Goal: Transaction & Acquisition: Obtain resource

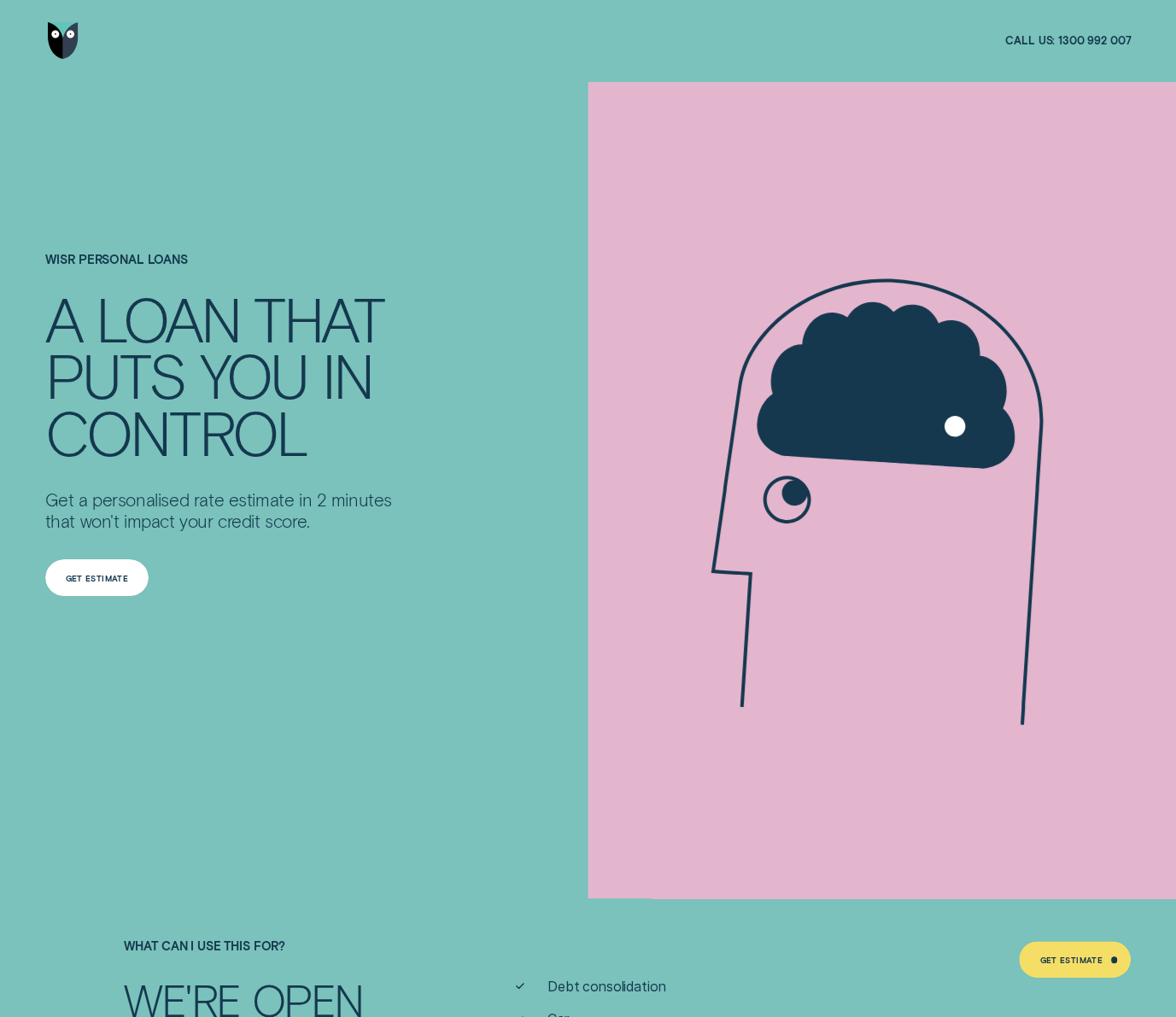
click at [107, 580] on div "Get Estimate" at bounding box center [98, 577] width 63 height 7
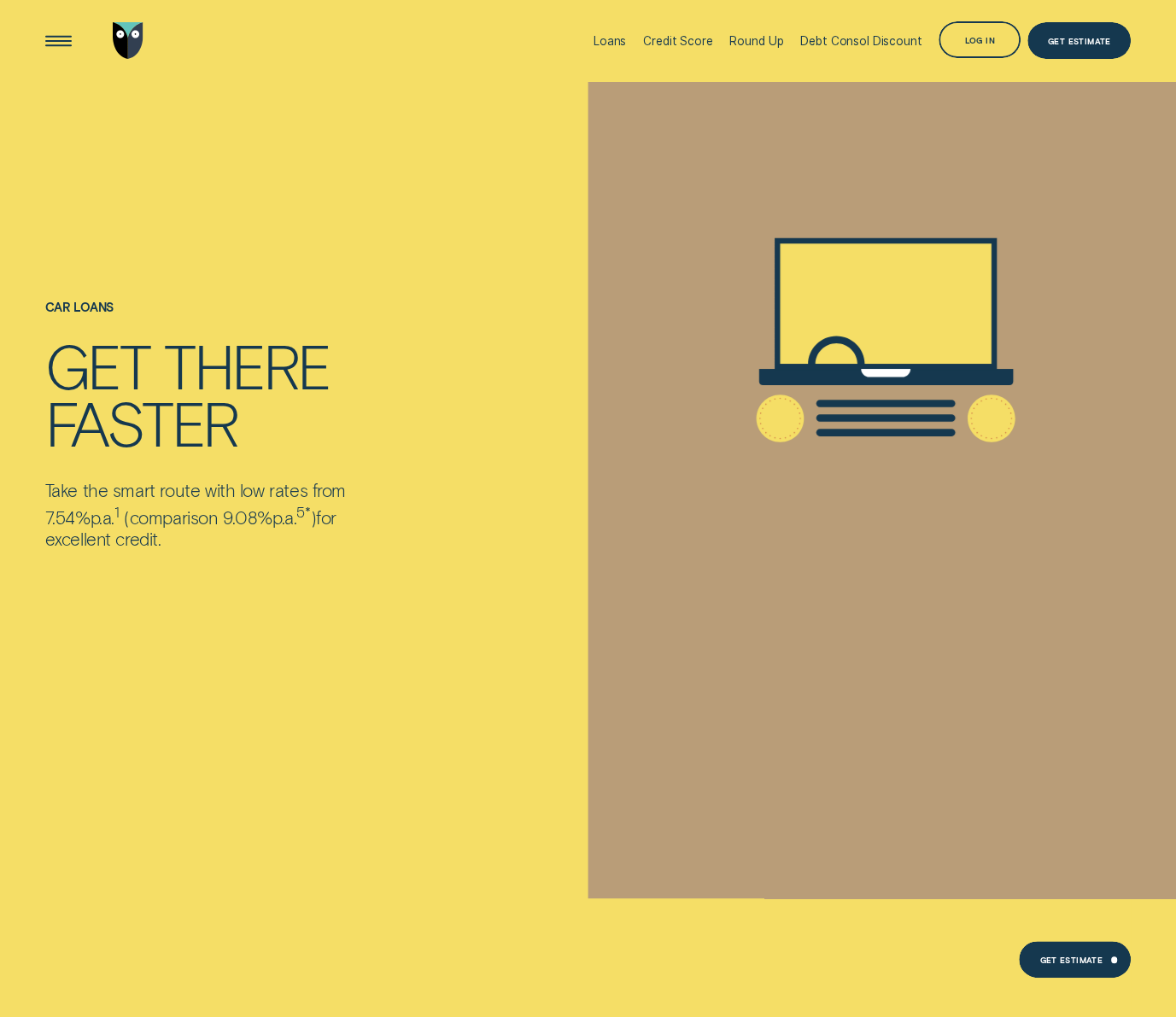
drag, startPoint x: 98, startPoint y: 555, endPoint x: 33, endPoint y: 490, distance: 91.9
click at [33, 490] on div "Car loans Get there faster Take the smart route with low rates from 7.54% p.a. …" at bounding box center [588, 449] width 1176 height 735
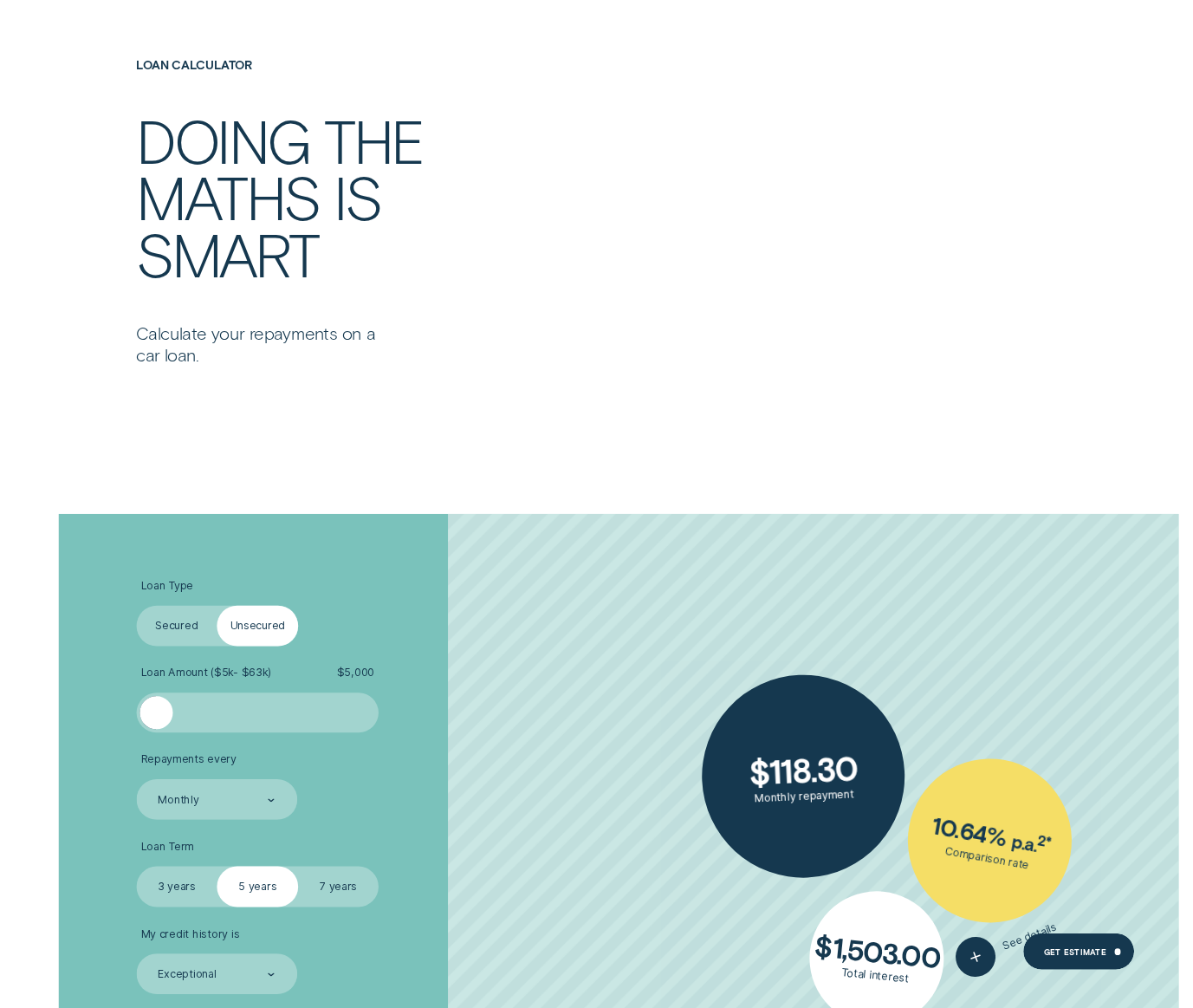
scroll to position [2837, 0]
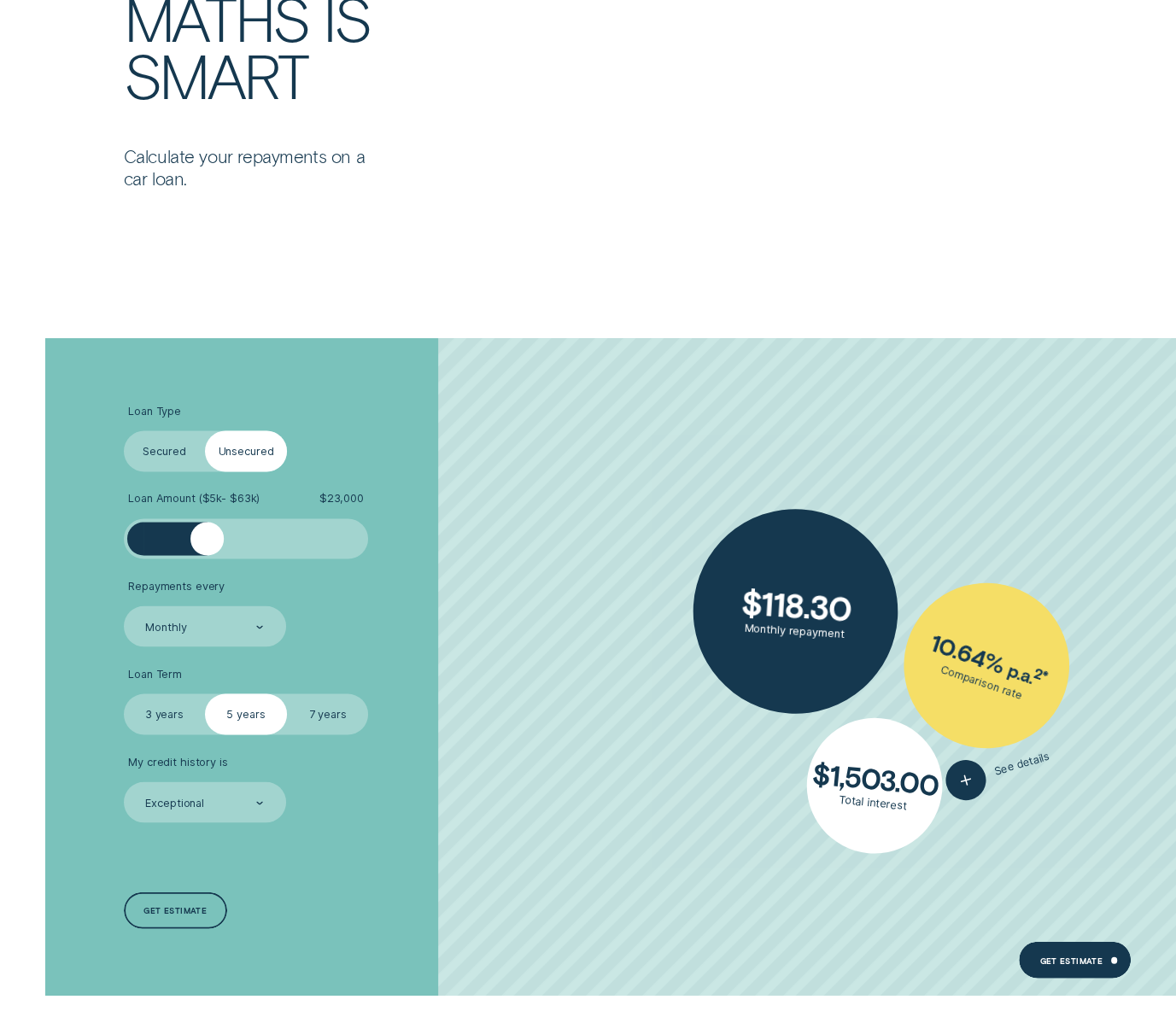
drag, startPoint x: 148, startPoint y: 541, endPoint x: 402, endPoint y: 538, distance: 254.0
click at [400, 538] on li "Loan Amount ( $5k - $63k ) $ 23,000" at bounding box center [314, 525] width 380 height 68
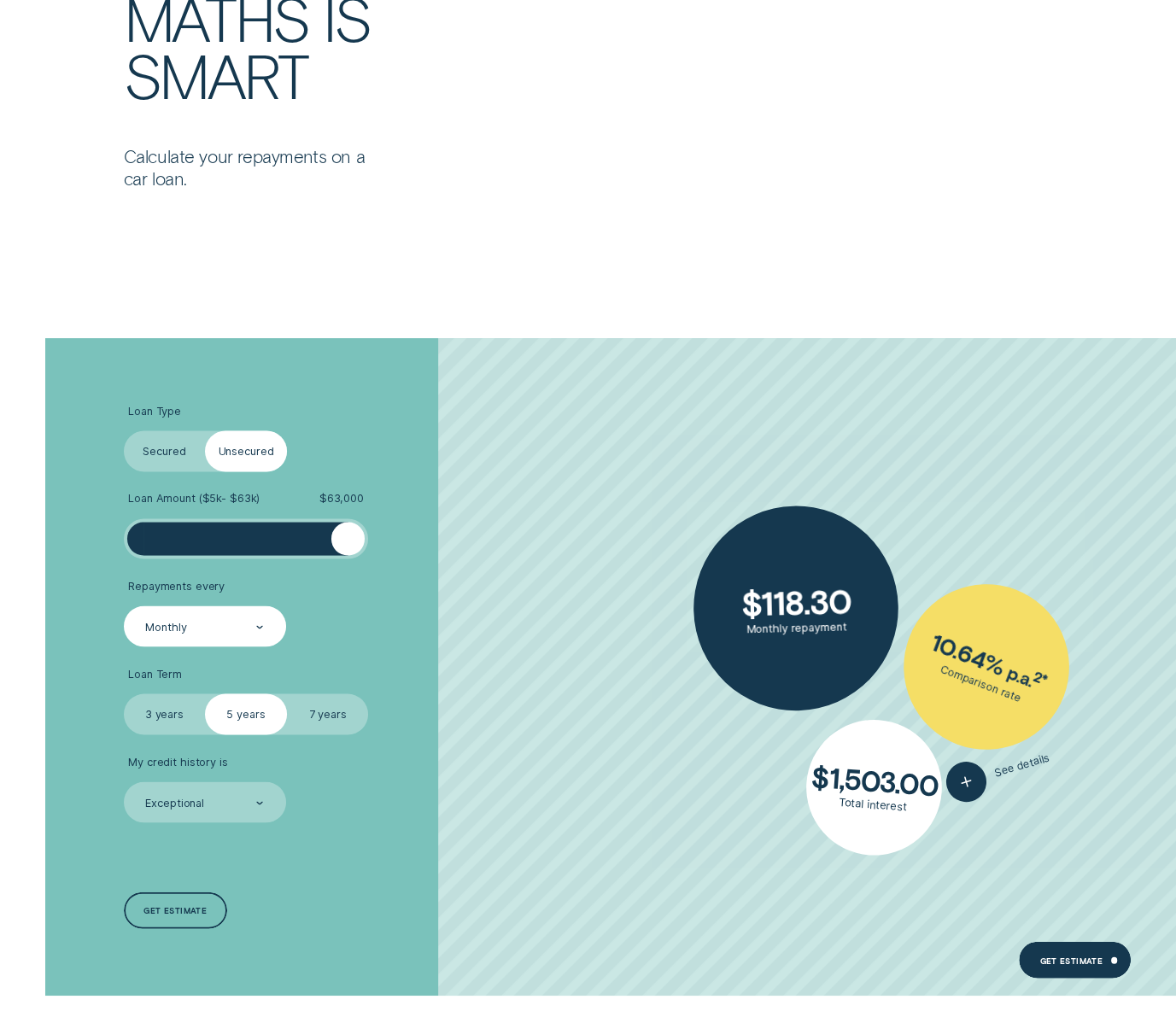
click at [229, 618] on div "Monthly" at bounding box center [206, 625] width 163 height 41
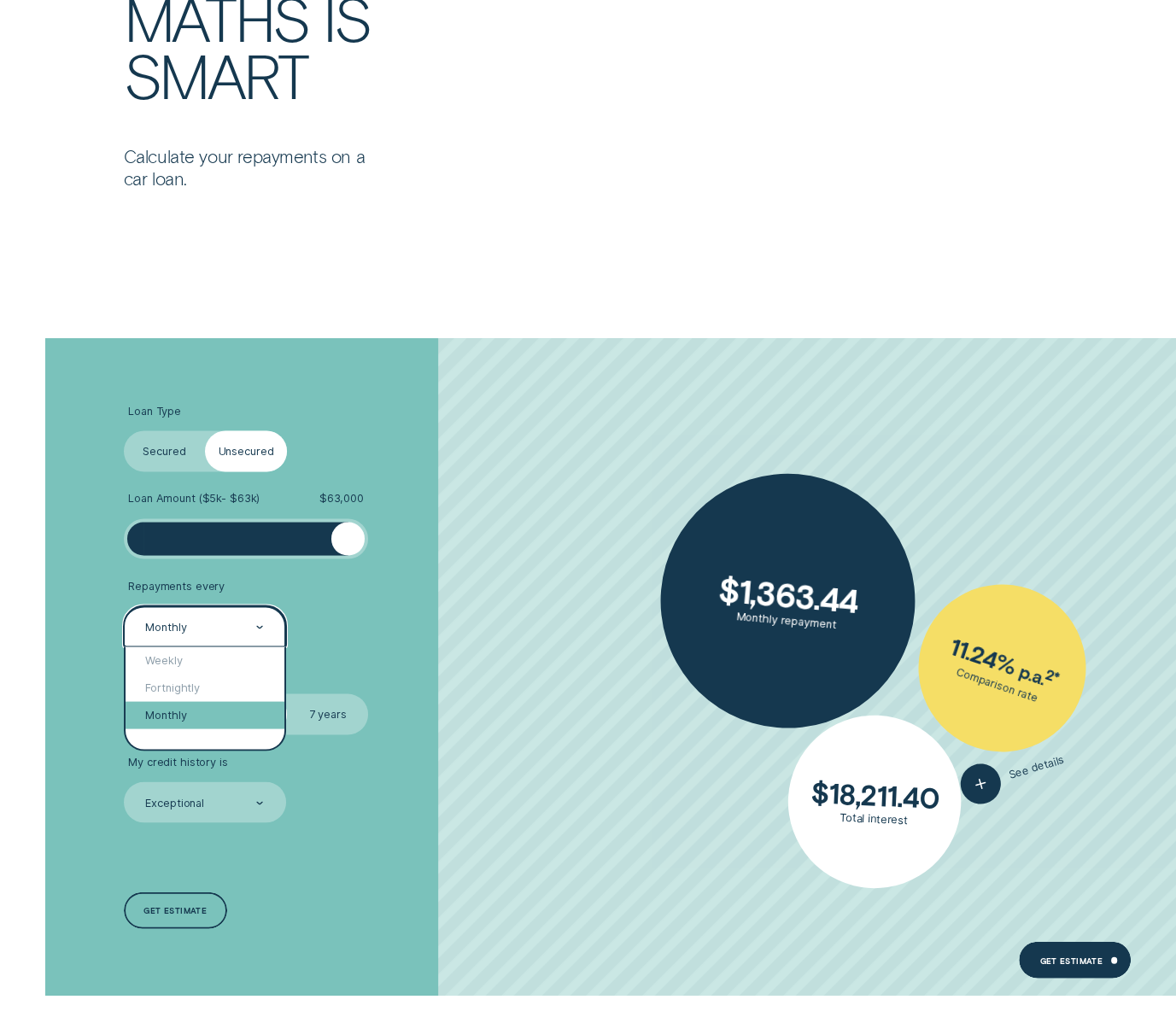
click at [185, 706] on div "Monthly" at bounding box center [205, 714] width 159 height 28
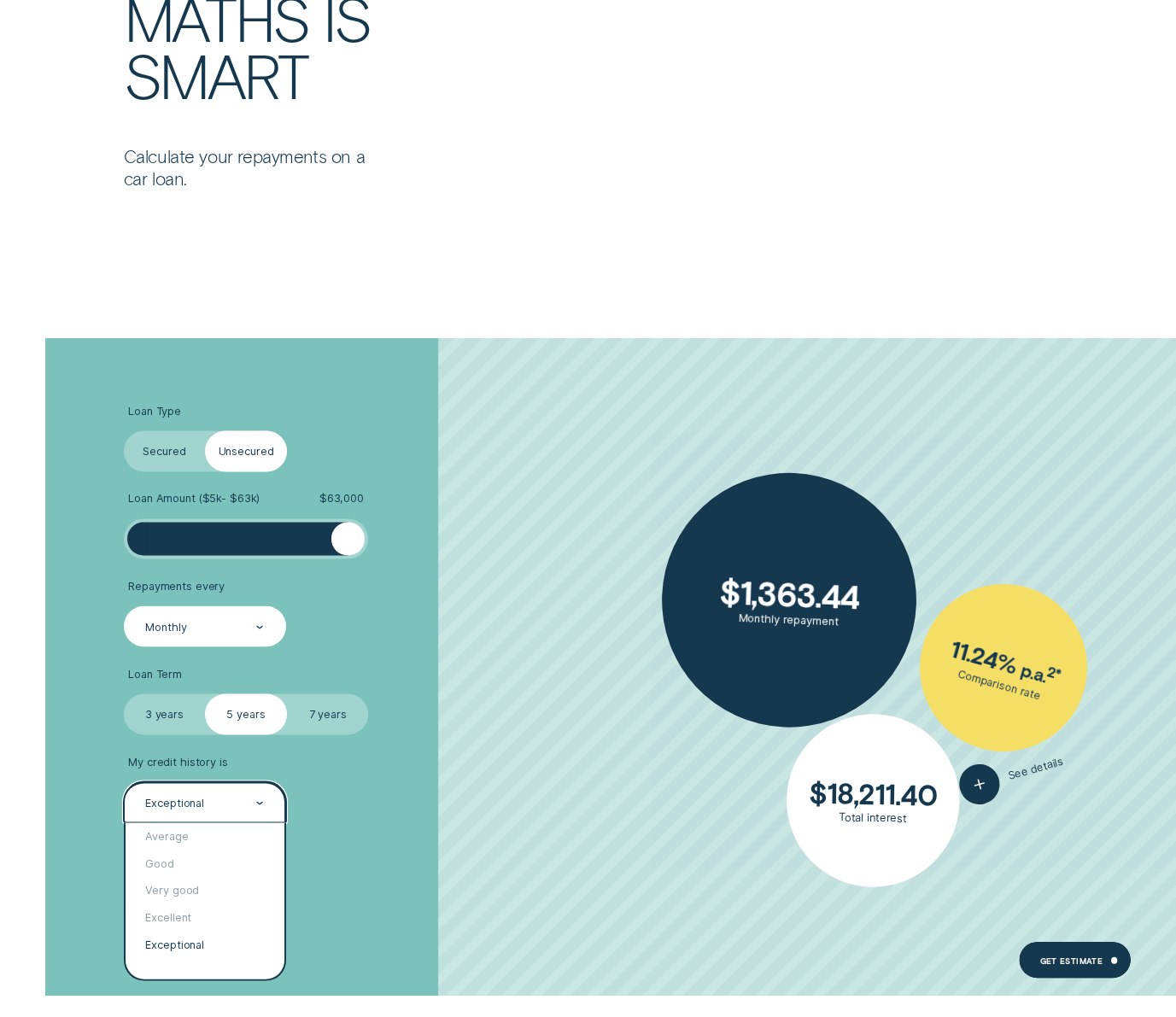
click at [203, 807] on div "Exceptional" at bounding box center [175, 803] width 59 height 13
click at [194, 922] on div "Excellent" at bounding box center [205, 917] width 159 height 28
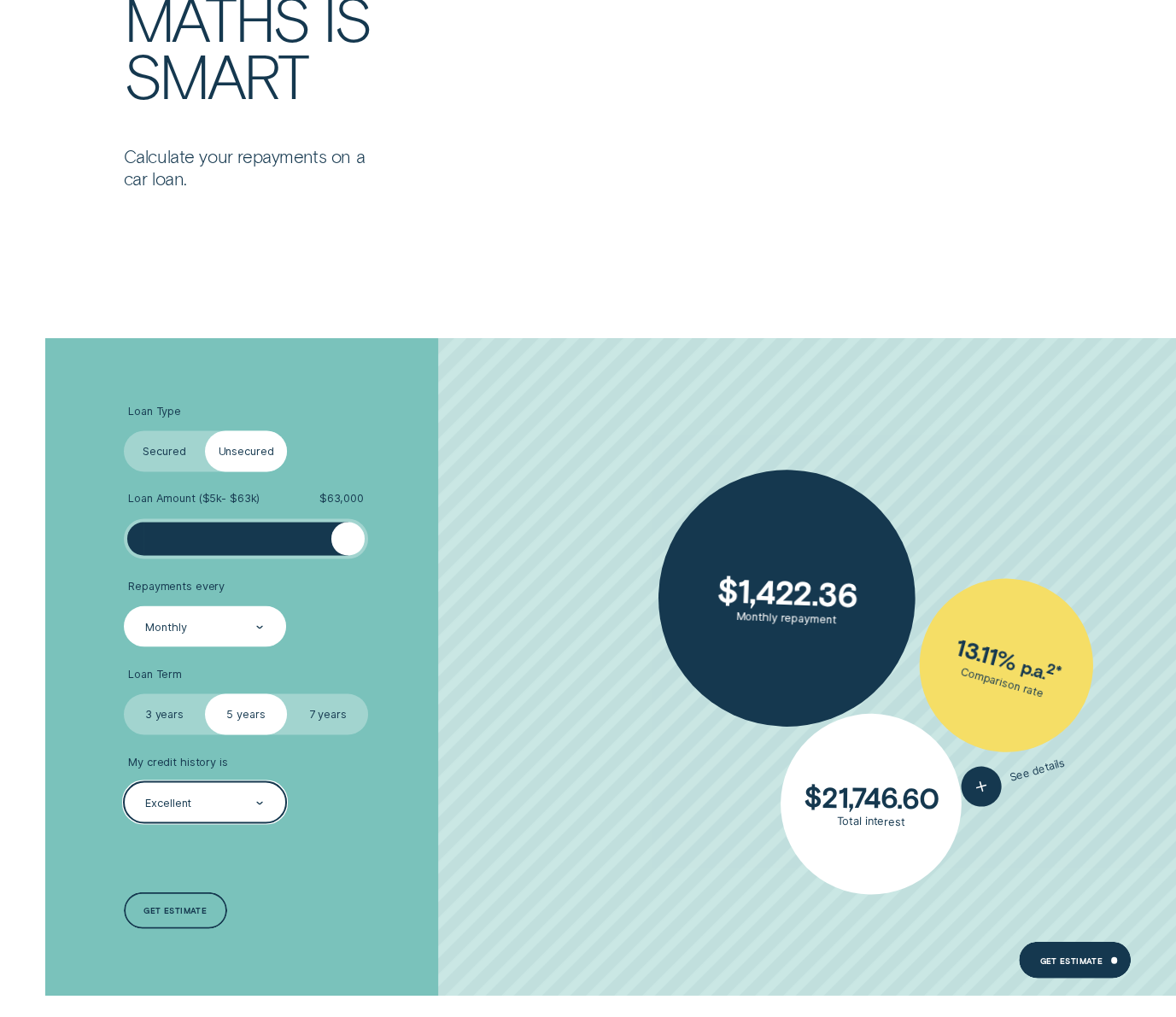
click at [230, 795] on div "Excellent" at bounding box center [204, 802] width 120 height 16
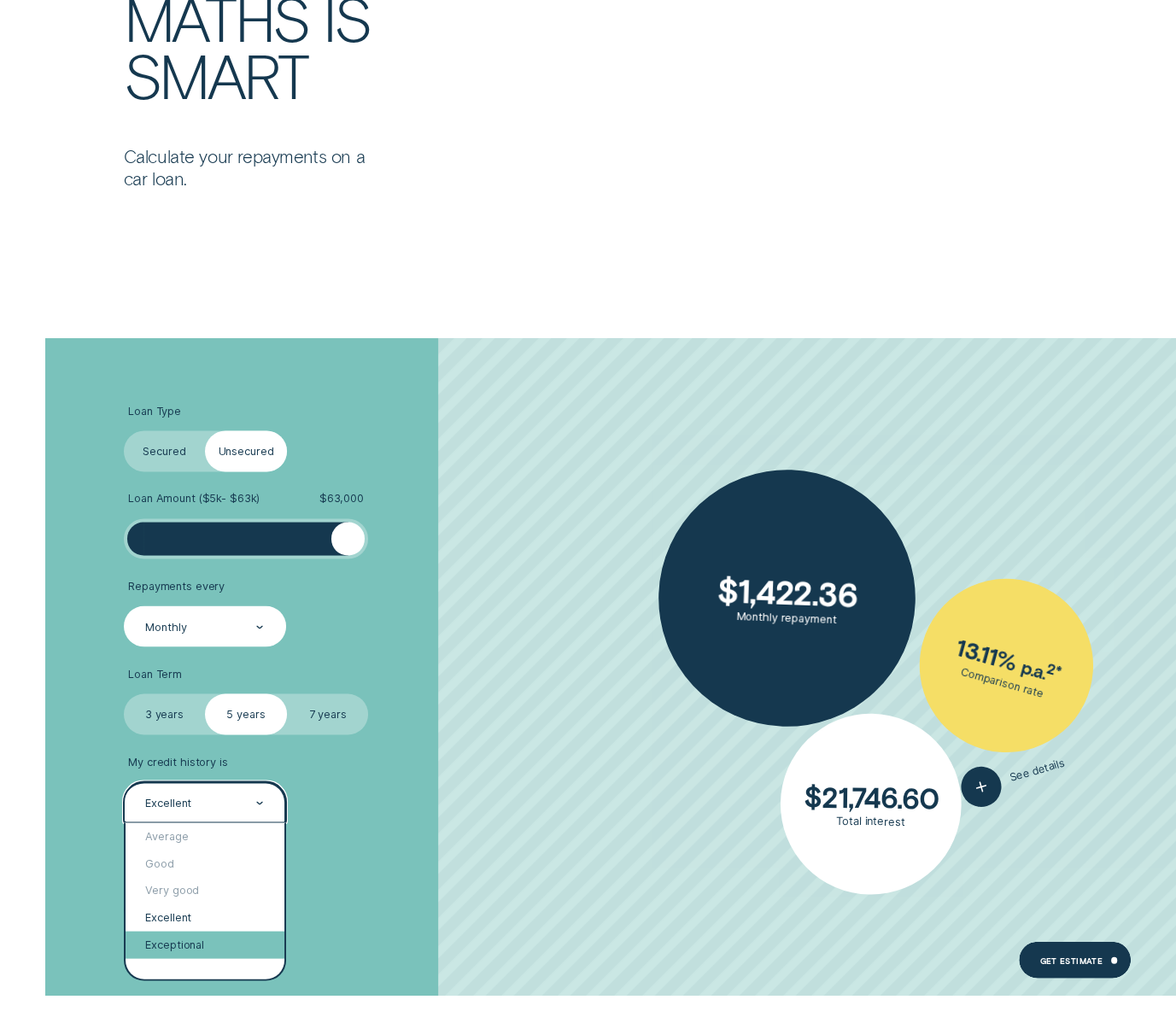
click at [193, 938] on div "Exceptional" at bounding box center [205, 944] width 159 height 28
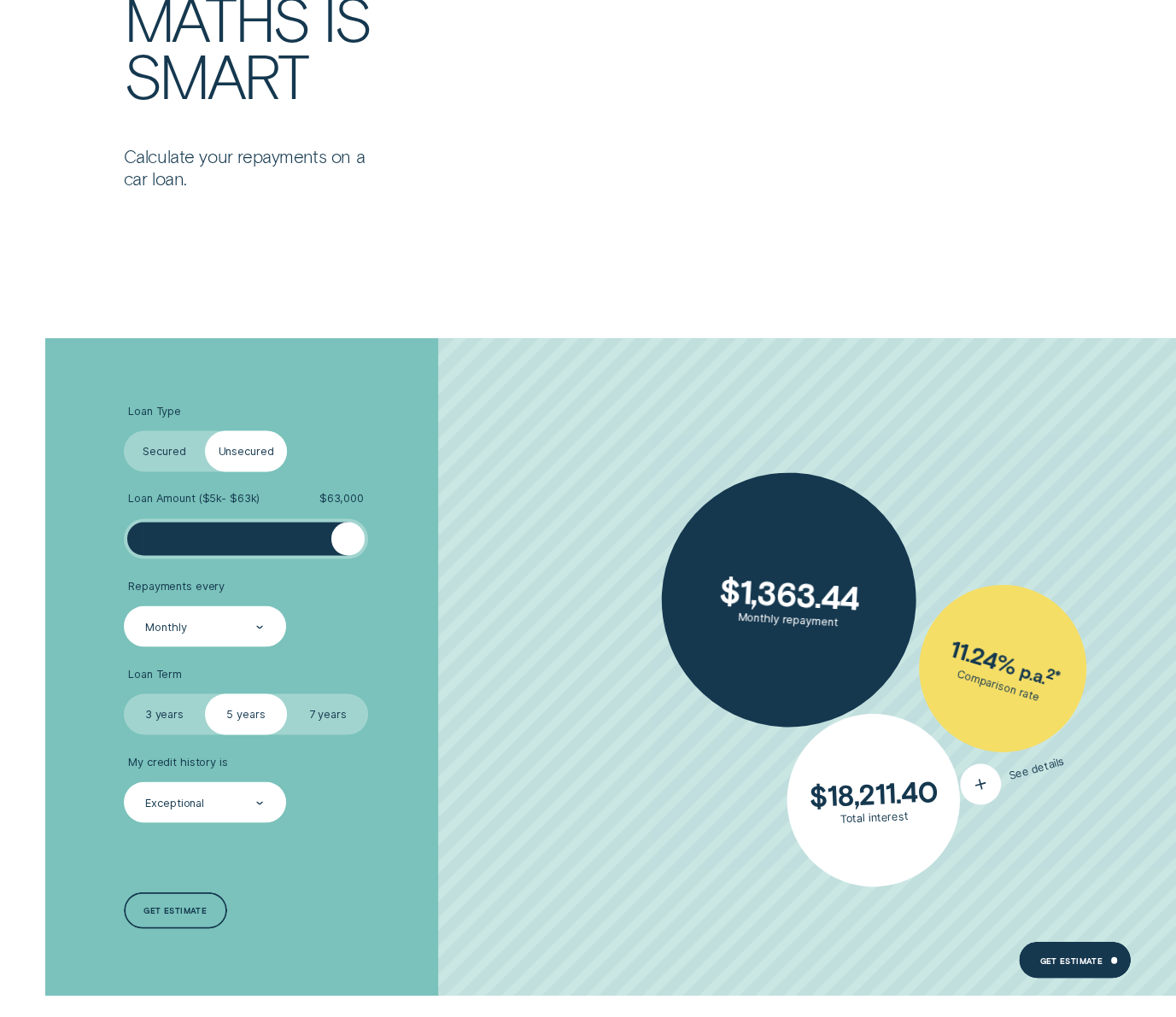
click at [994, 787] on div "button" at bounding box center [980, 784] width 51 height 51
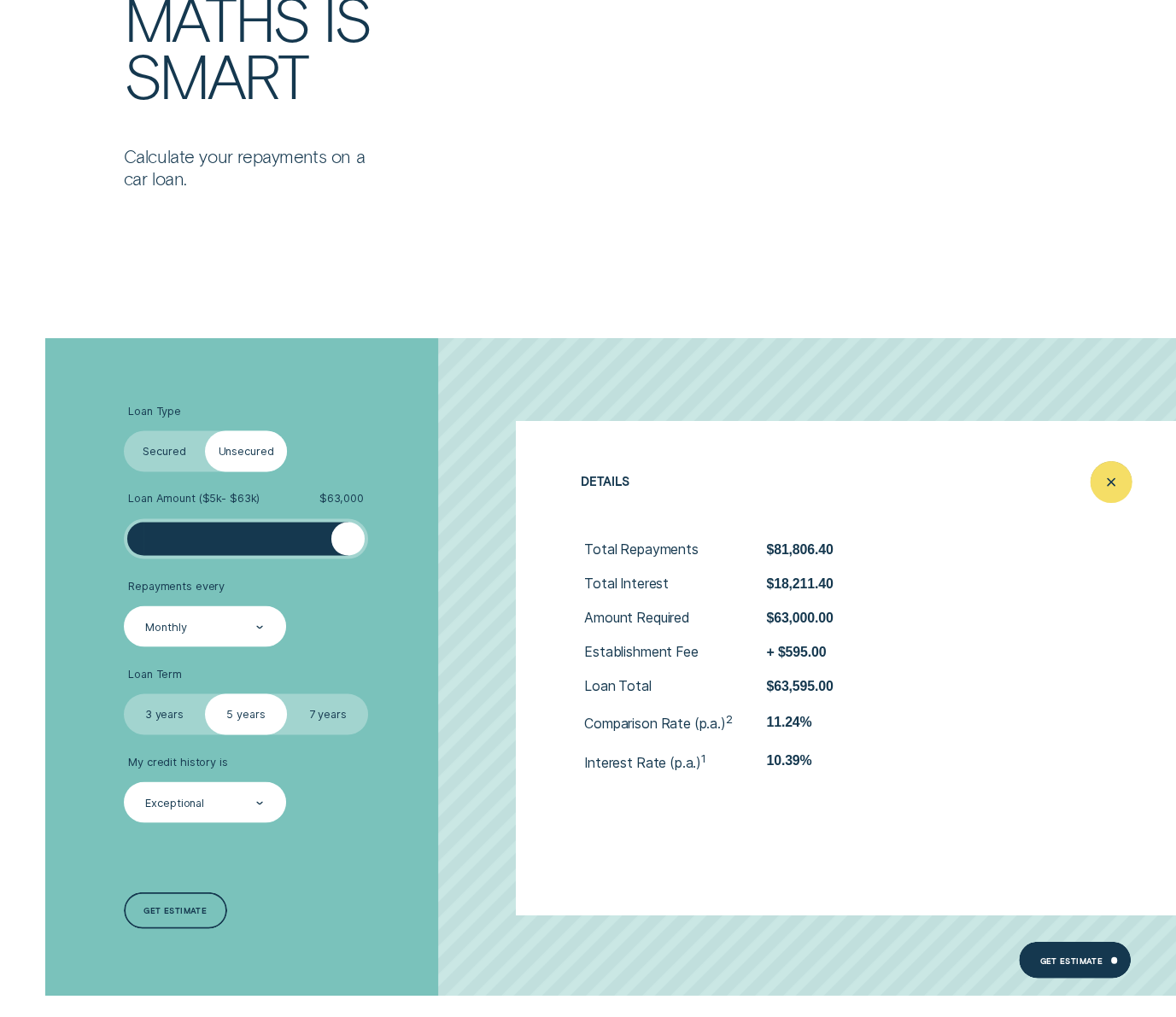
click at [1121, 473] on icon "Close loan details" at bounding box center [1111, 482] width 20 height 27
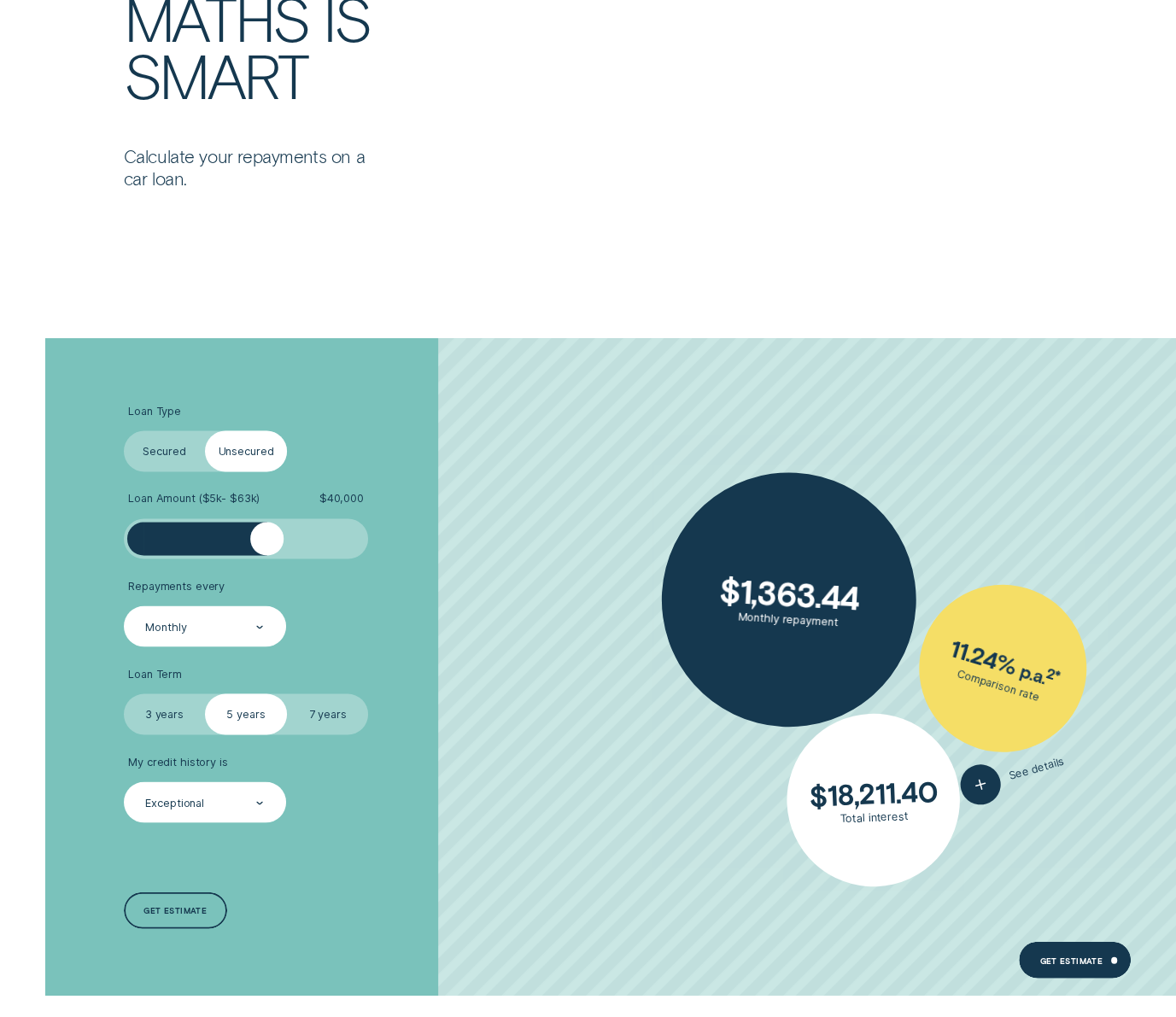
drag, startPoint x: 342, startPoint y: 540, endPoint x: 268, endPoint y: 541, distance: 74.0
click at [268, 541] on div at bounding box center [268, 538] width 33 height 32
drag, startPoint x: 272, startPoint y: 541, endPoint x: 227, endPoint y: 542, distance: 45.0
click at [216, 542] on div at bounding box center [200, 538] width 33 height 32
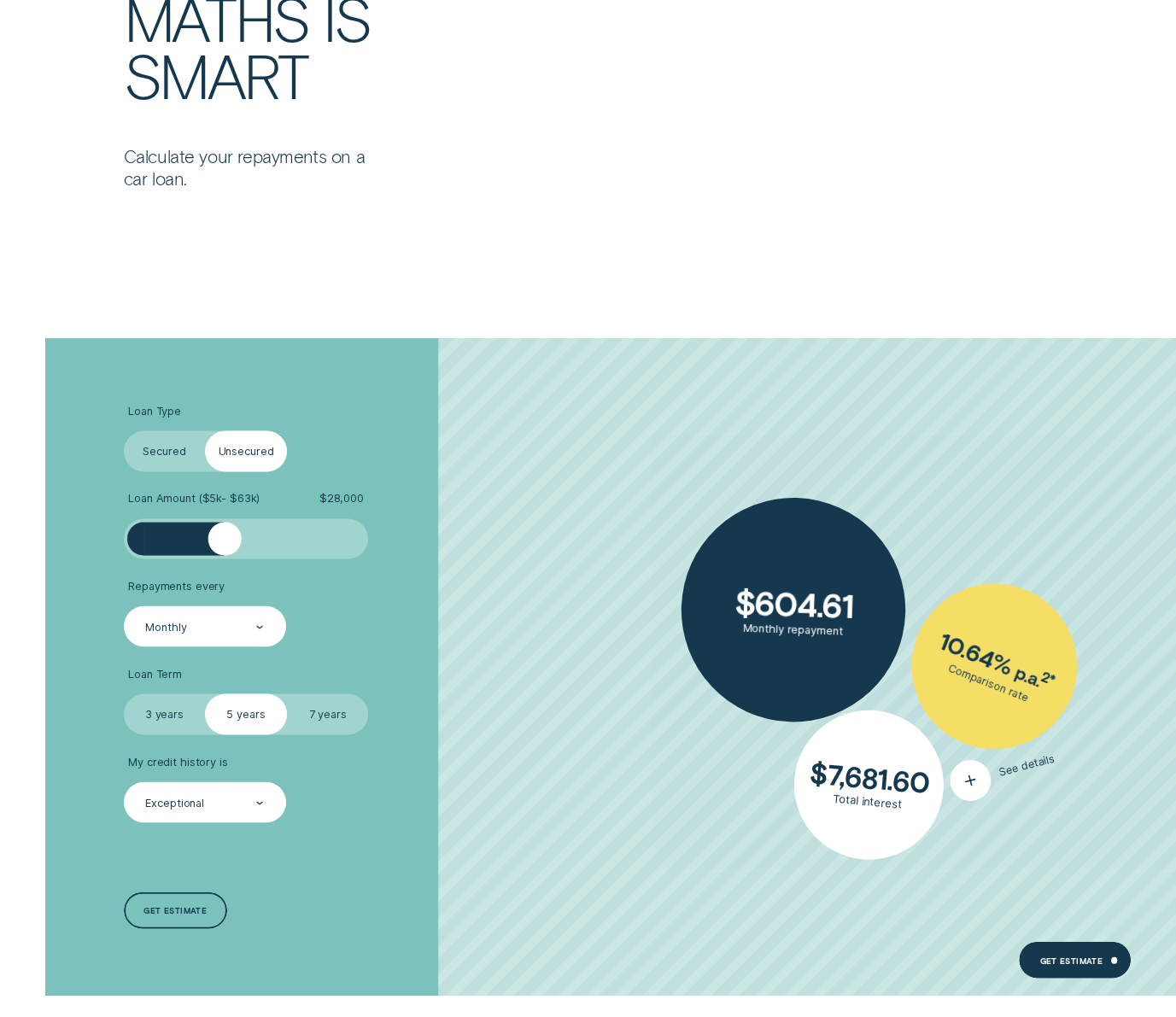
click at [982, 785] on div "button" at bounding box center [969, 780] width 50 height 50
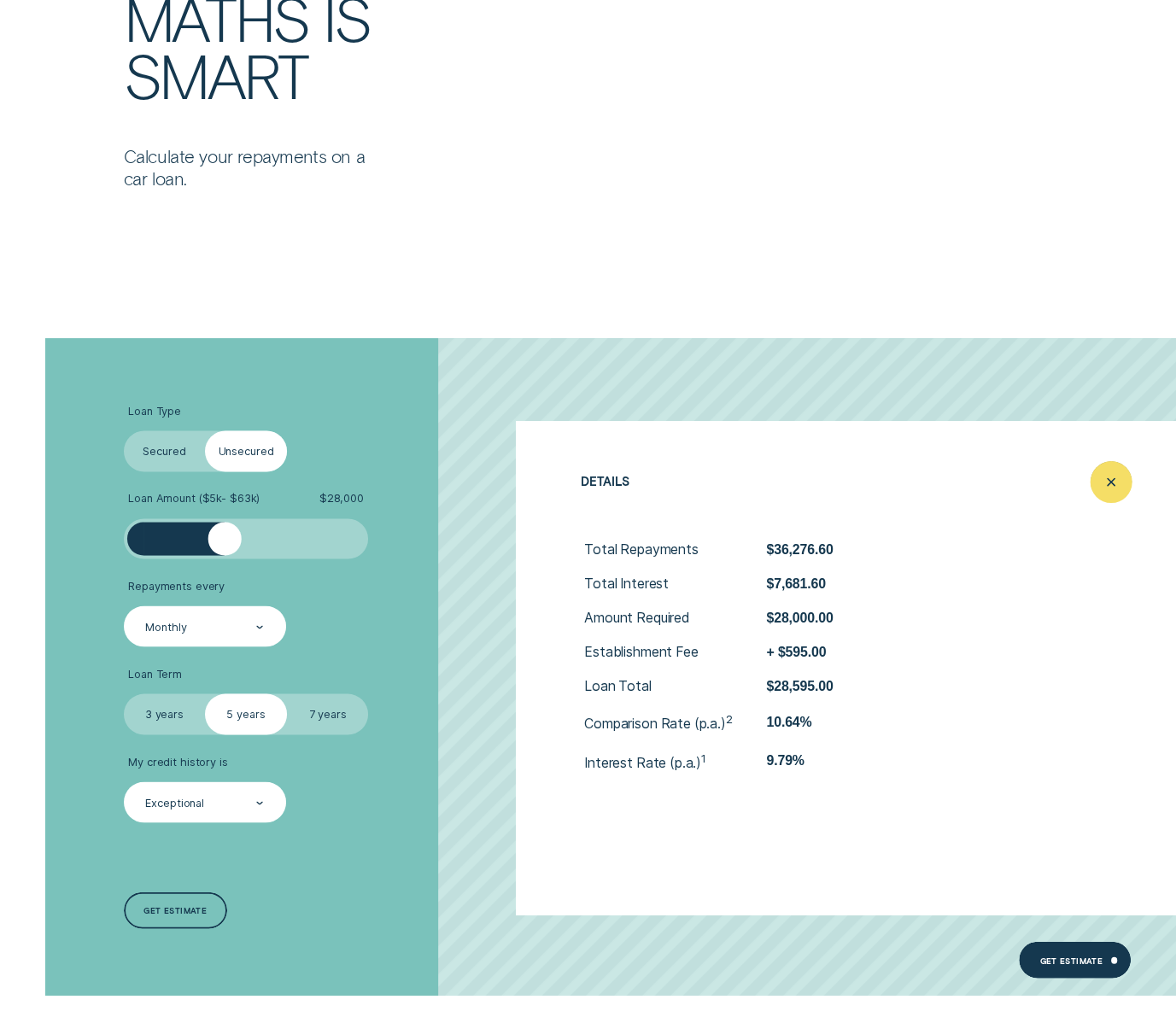
click at [1111, 484] on icon "Close loan details" at bounding box center [1111, 482] width 20 height 27
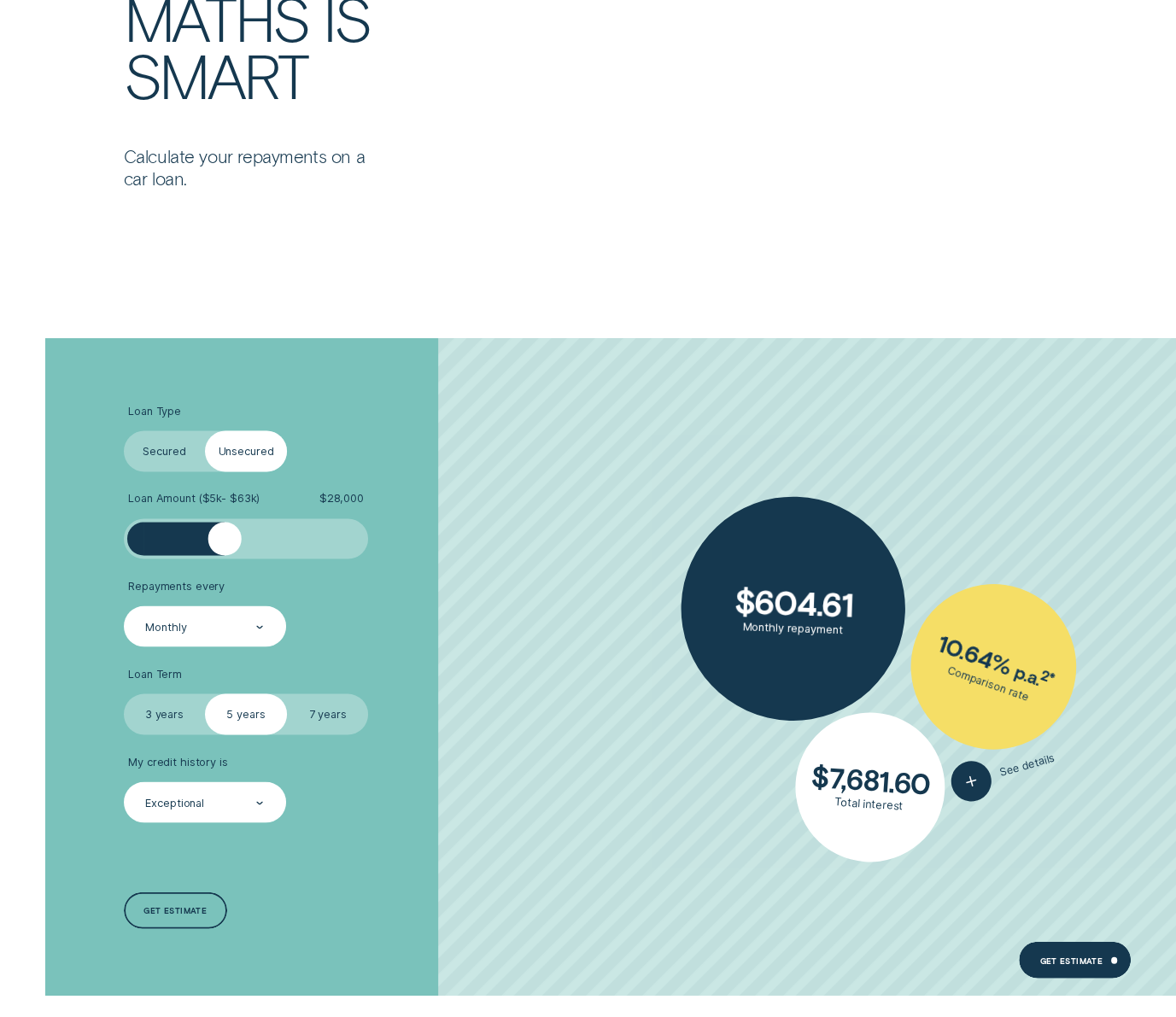
drag, startPoint x: 180, startPoint y: 706, endPoint x: 195, endPoint y: 701, distance: 15.8
click at [179, 706] on label "3 years" at bounding box center [165, 713] width 82 height 41
click at [124, 693] on input "3 years" at bounding box center [124, 693] width 0 height 0
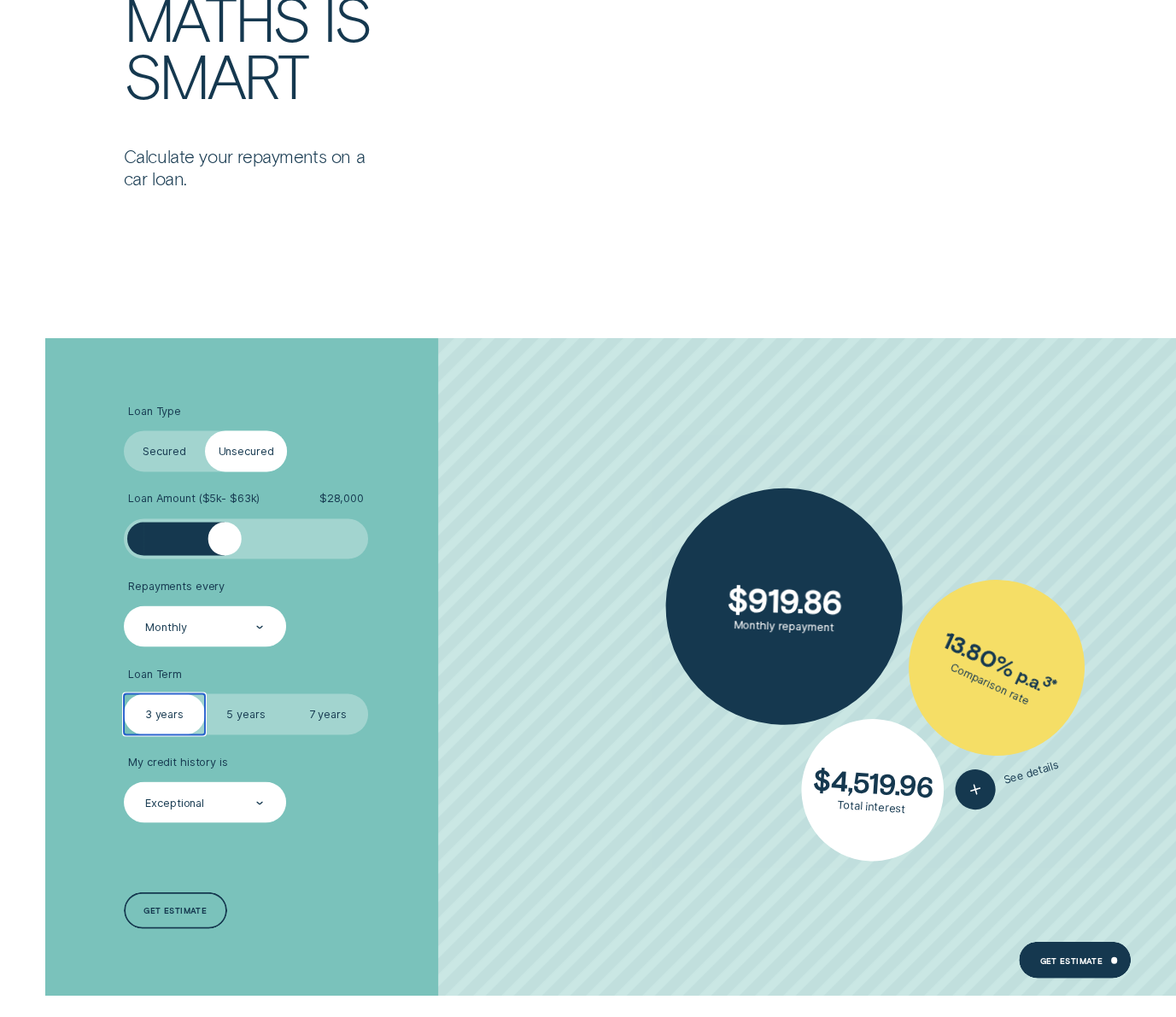
click at [148, 444] on label "Secured" at bounding box center [165, 450] width 82 height 41
click at [124, 430] on input "Secured" at bounding box center [124, 430] width 0 height 0
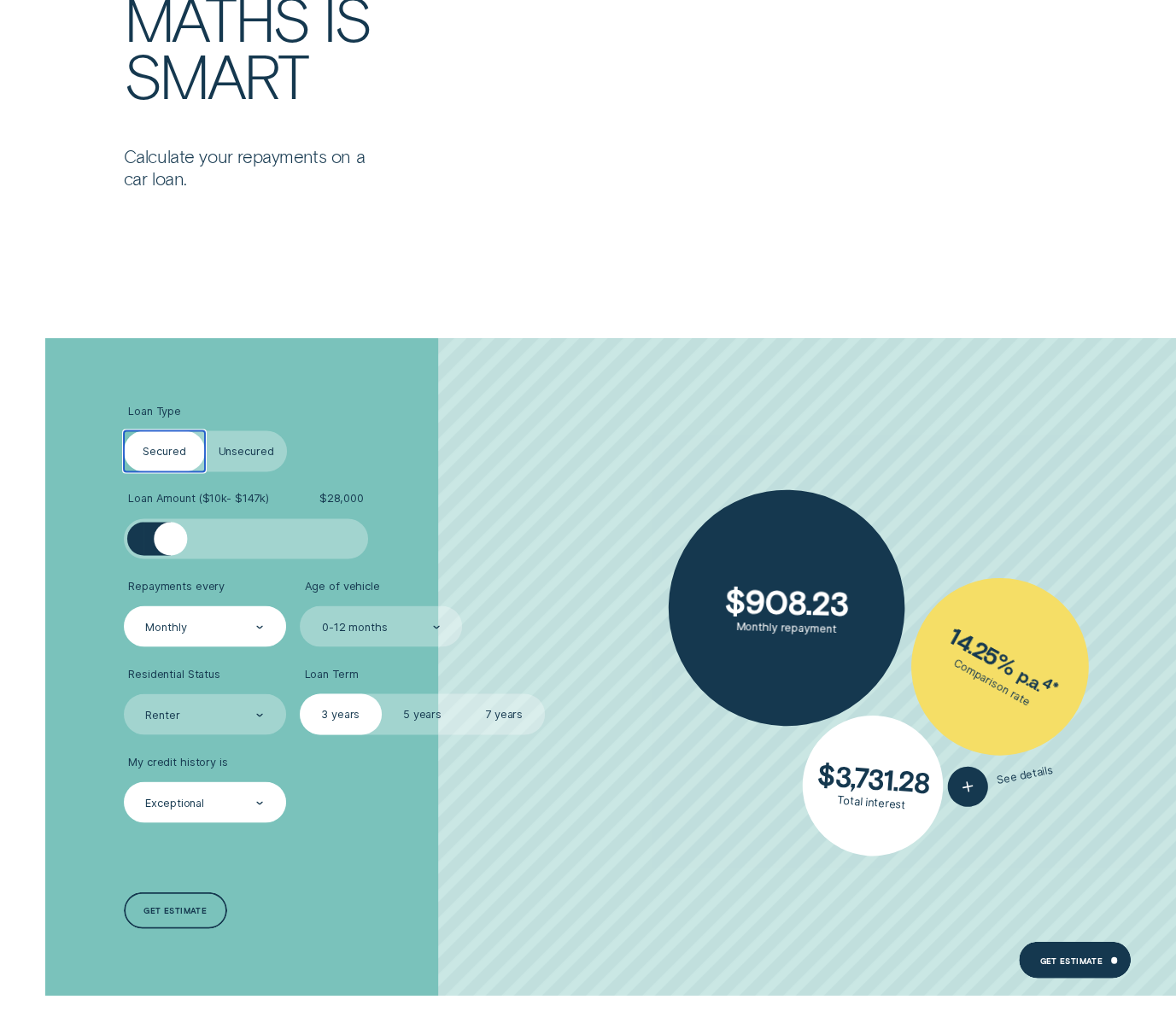
click at [424, 710] on label "5 years" at bounding box center [423, 713] width 82 height 41
click at [381, 693] on input "5 years" at bounding box center [381, 693] width 0 height 0
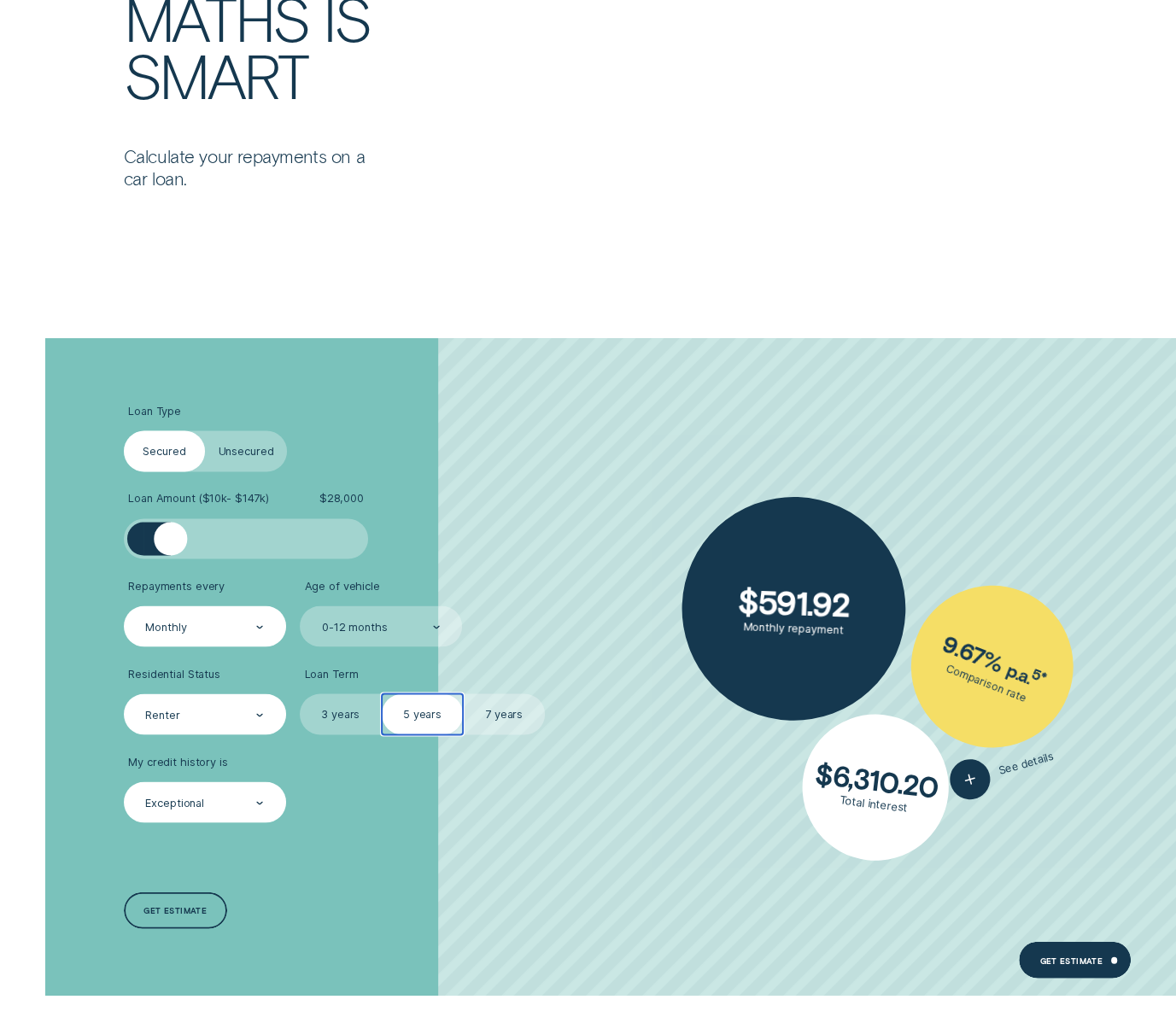
click at [255, 723] on div "Renter" at bounding box center [206, 713] width 163 height 41
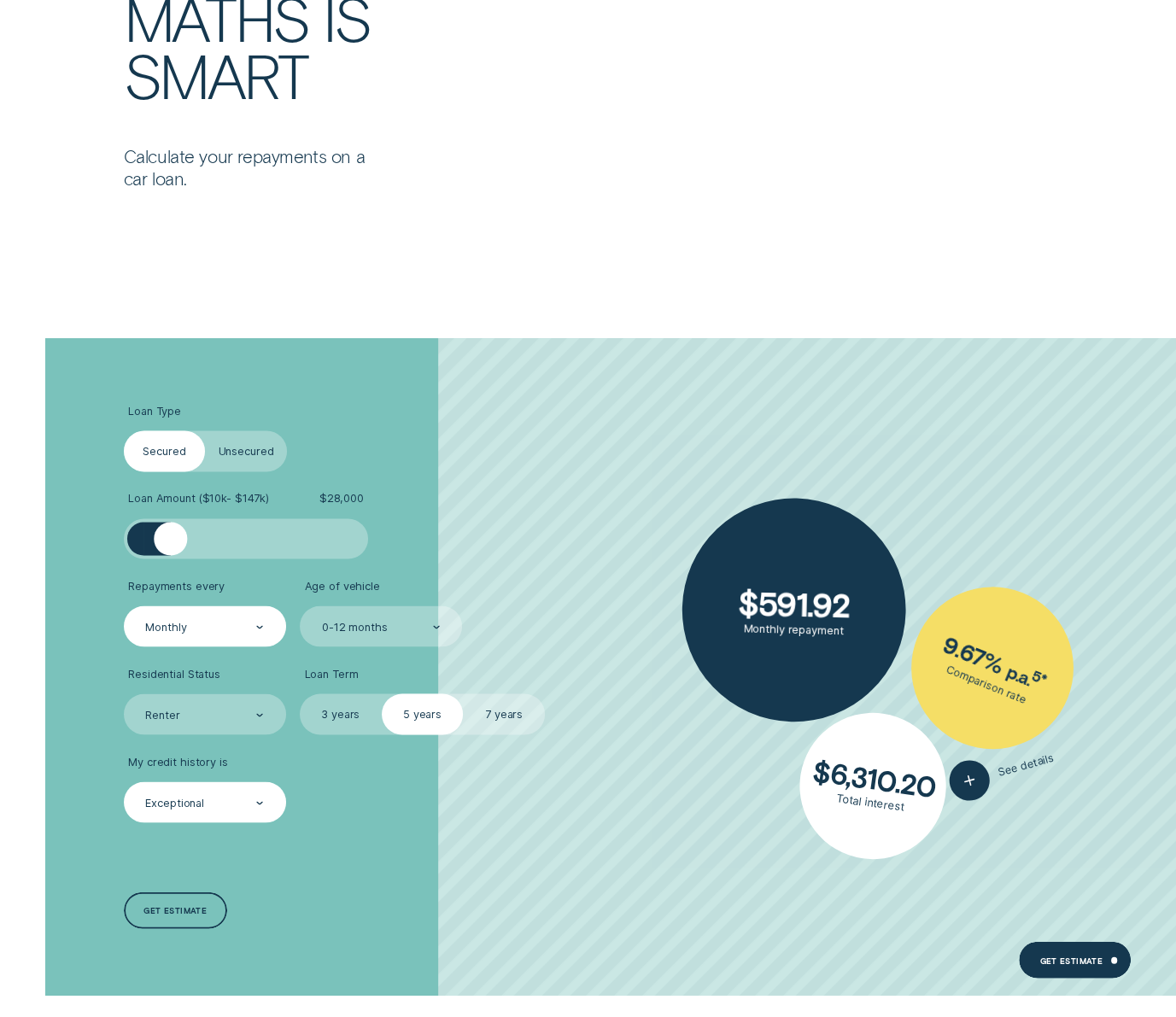
click at [236, 623] on div "Monthly" at bounding box center [204, 627] width 120 height 16
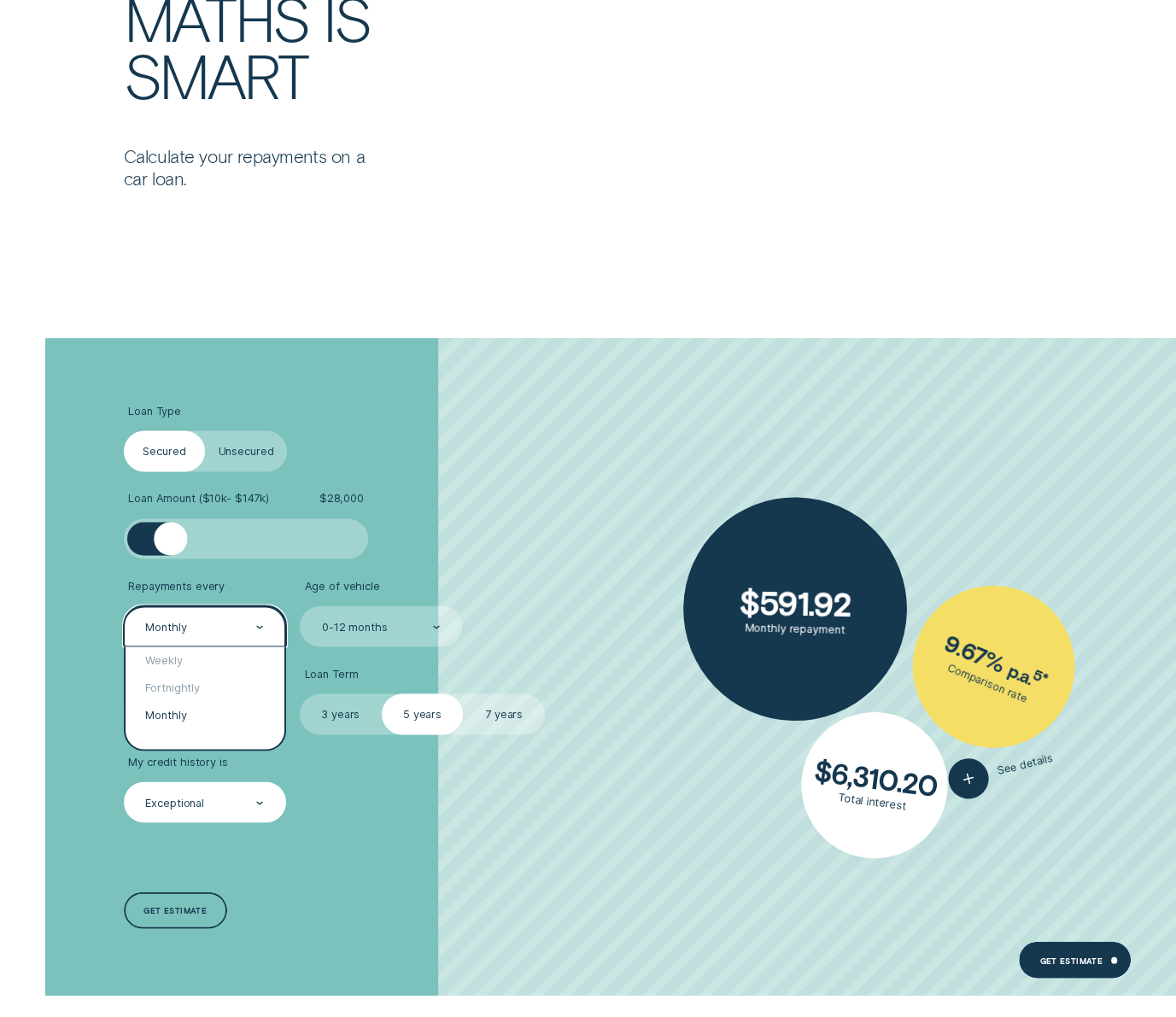
click at [419, 528] on li "Loan Amount ( $10k - $147k ) $ 28,000" at bounding box center [314, 525] width 380 height 68
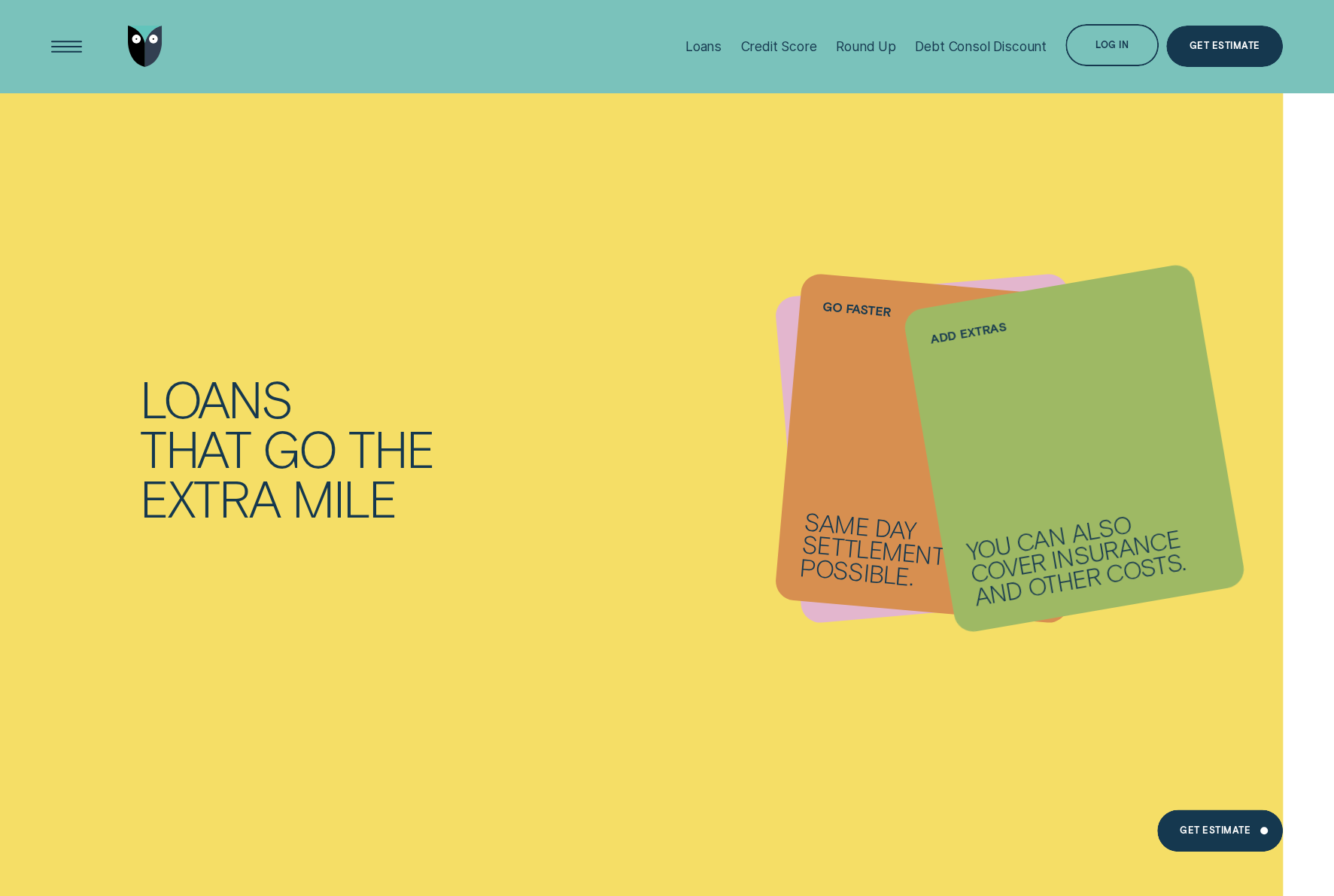
scroll to position [1197, 0]
